Goal: Check status: Check status

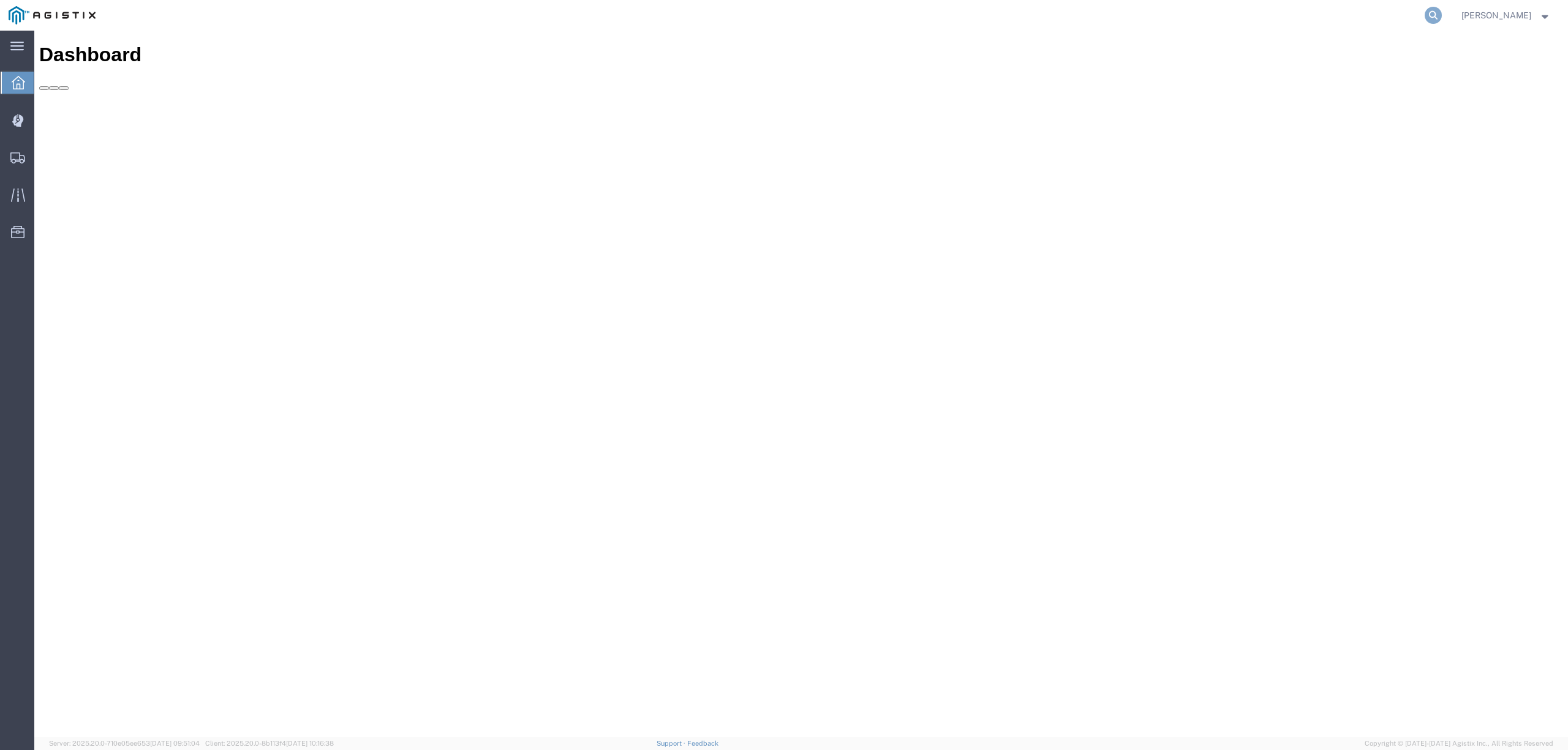
click at [1442, 14] on icon at bounding box center [1433, 15] width 17 height 17
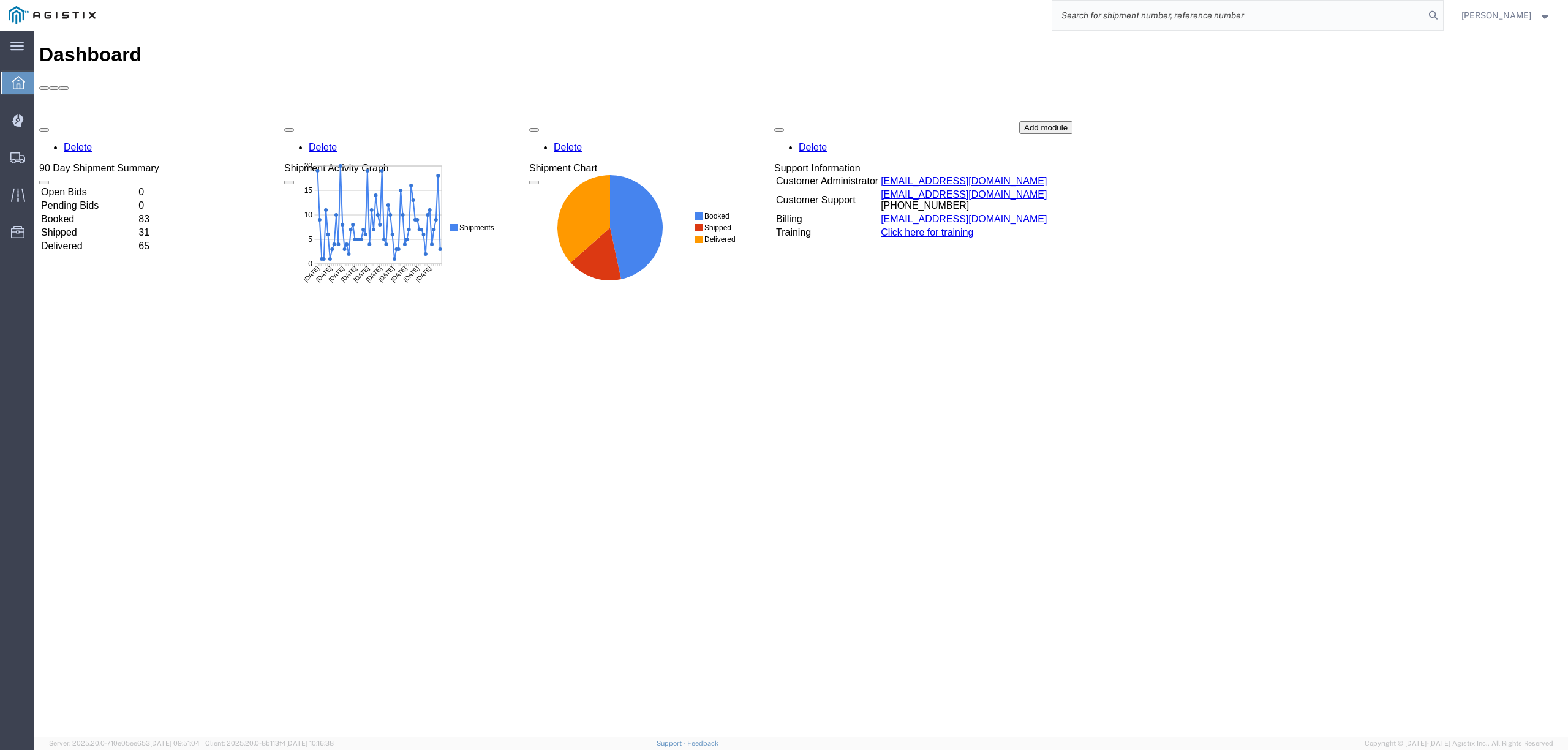
paste input "56705596"
type input "56705596"
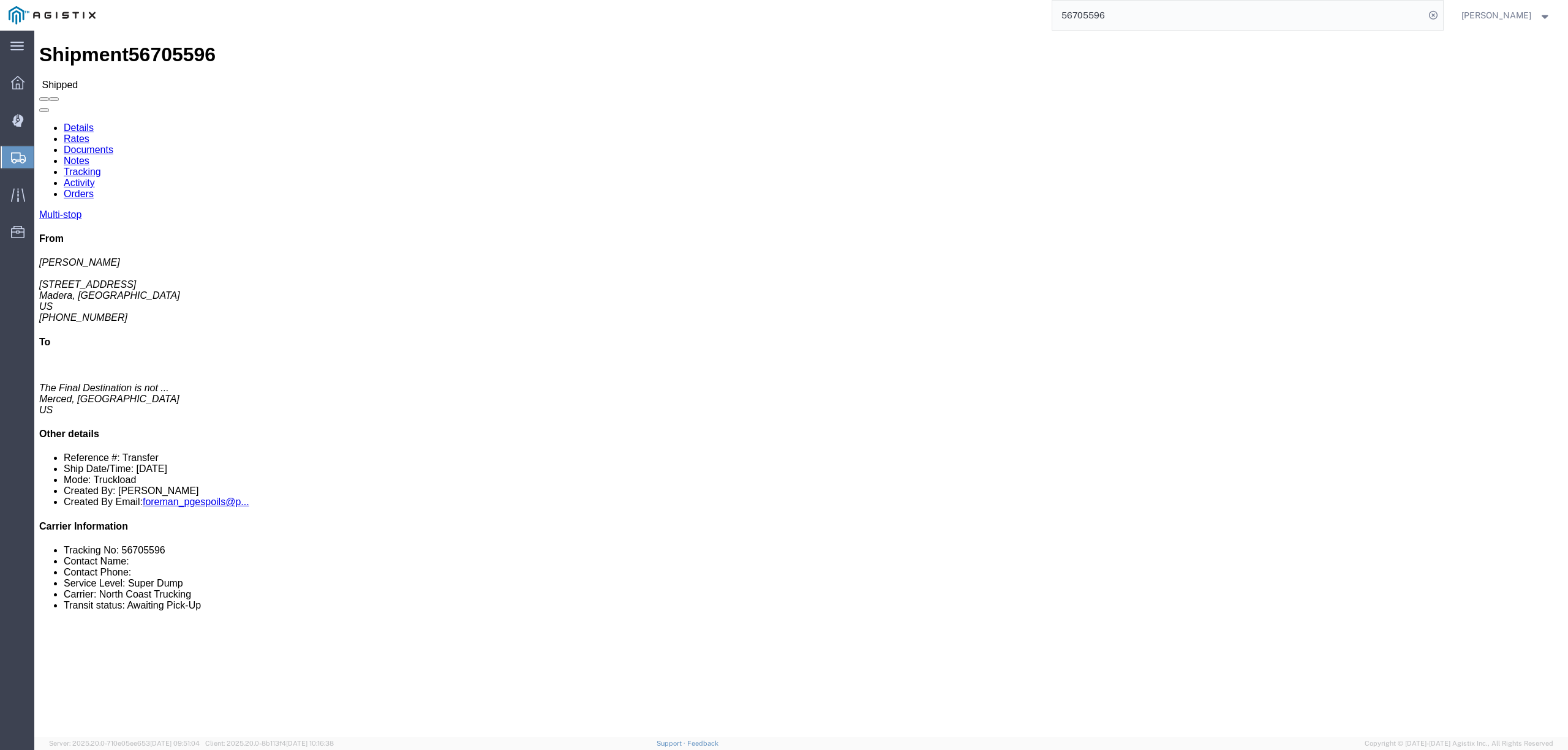
click link "Documents"
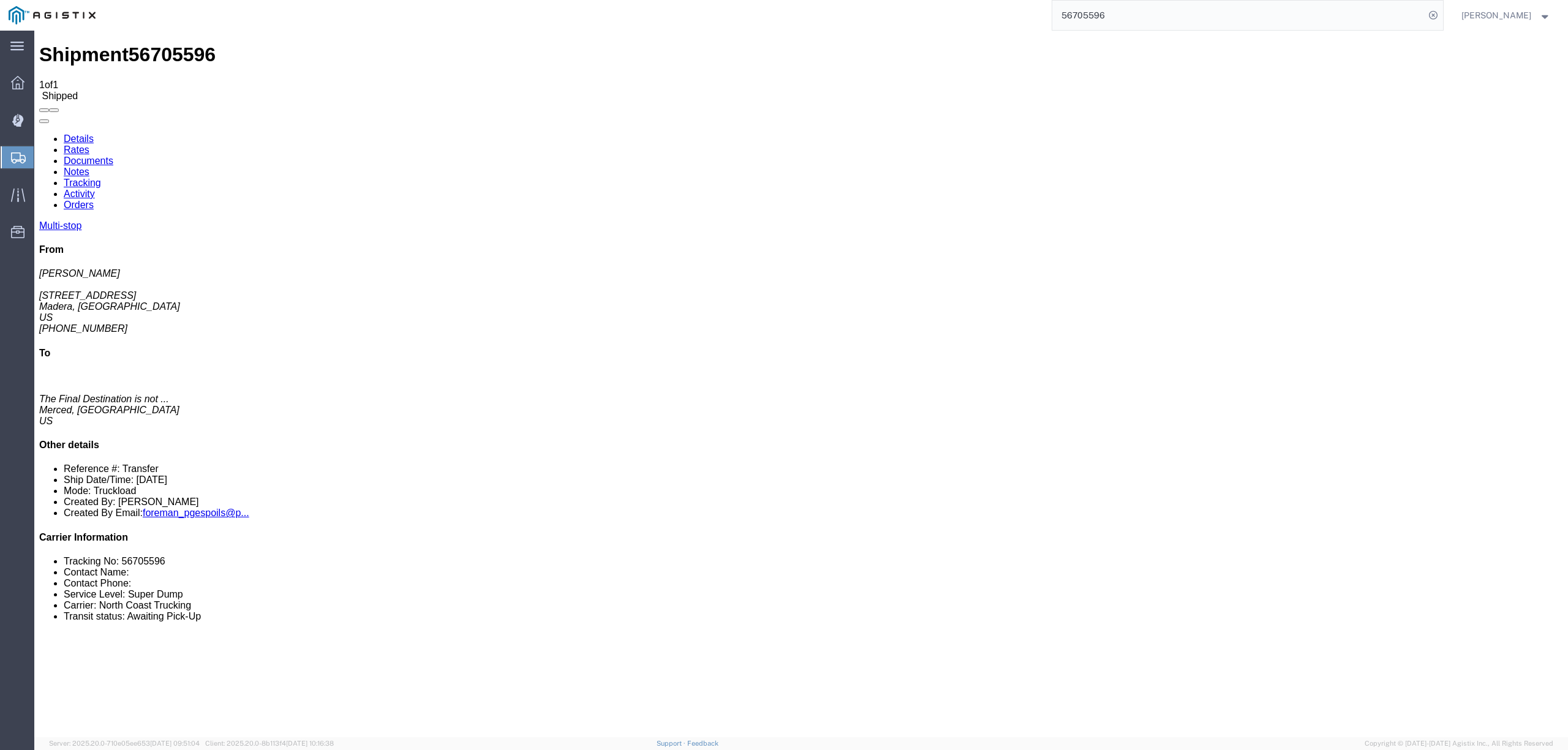
click at [101, 178] on link "Tracking" at bounding box center [83, 183] width 38 height 11
click at [114, 156] on link "Documents" at bounding box center [89, 161] width 50 height 11
click at [86, 133] on link "Details" at bounding box center [79, 138] width 30 height 11
